Goal: Information Seeking & Learning: Learn about a topic

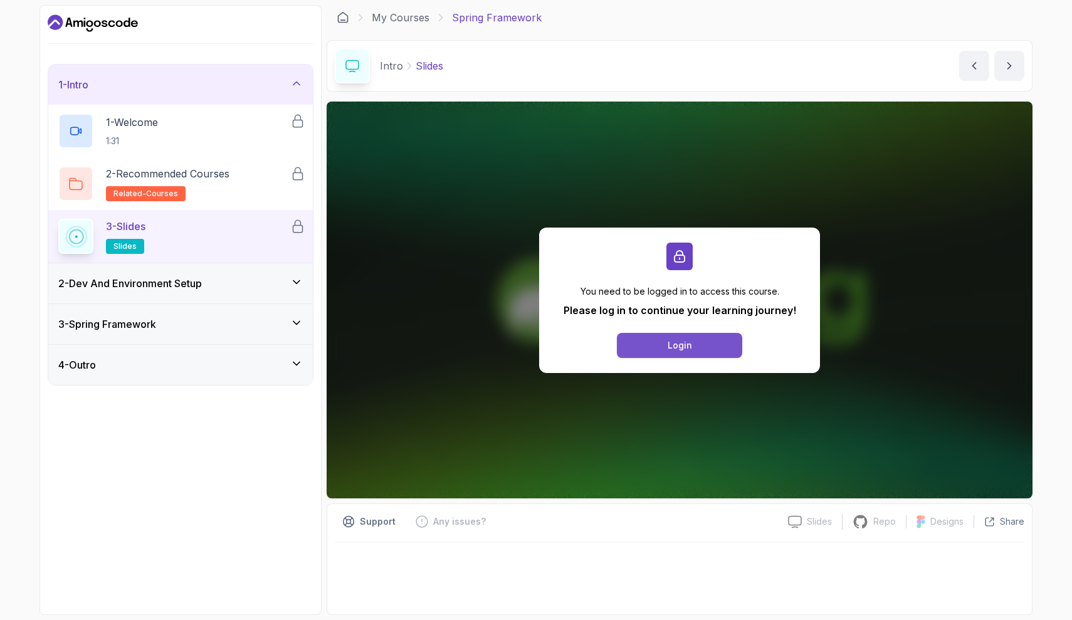
click at [690, 345] on div "Login" at bounding box center [680, 345] width 24 height 13
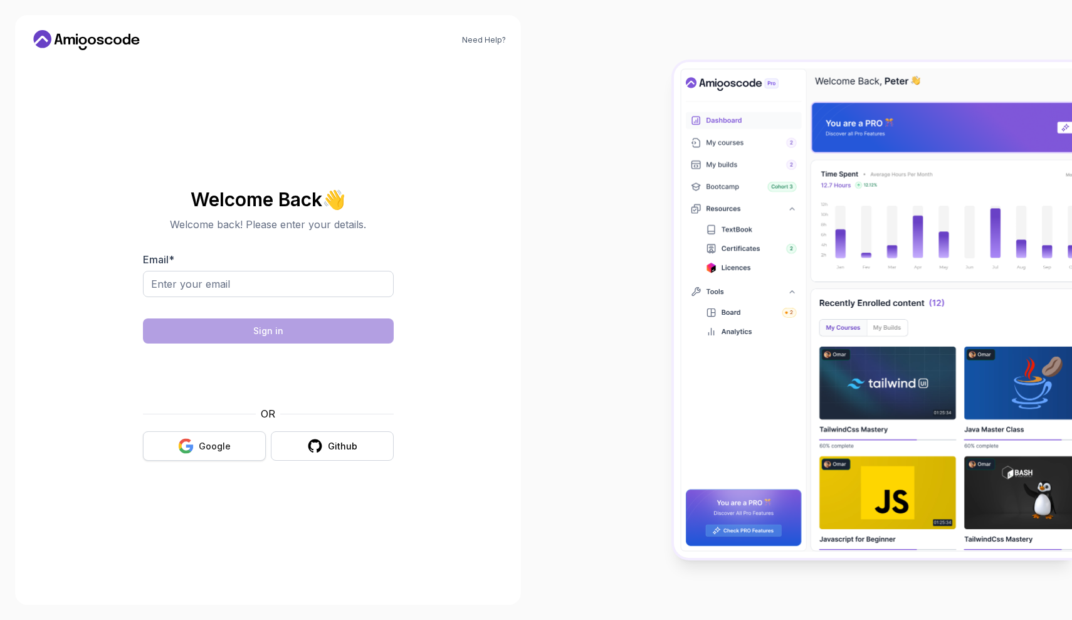
click at [235, 446] on button "Google" at bounding box center [204, 445] width 123 height 29
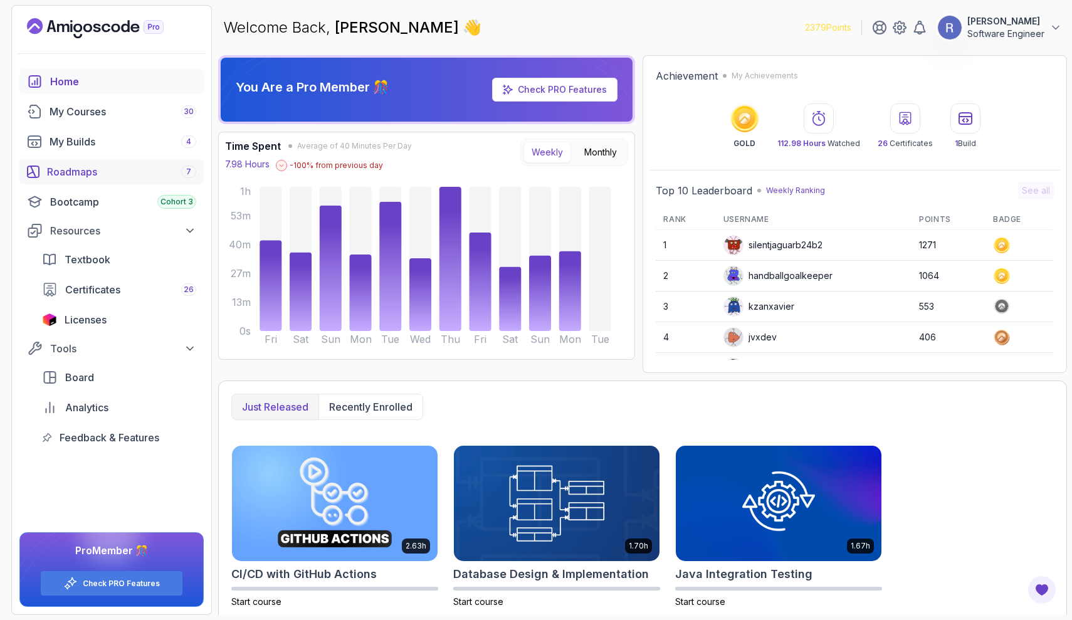
click at [88, 172] on div "Roadmaps 7" at bounding box center [121, 171] width 149 height 15
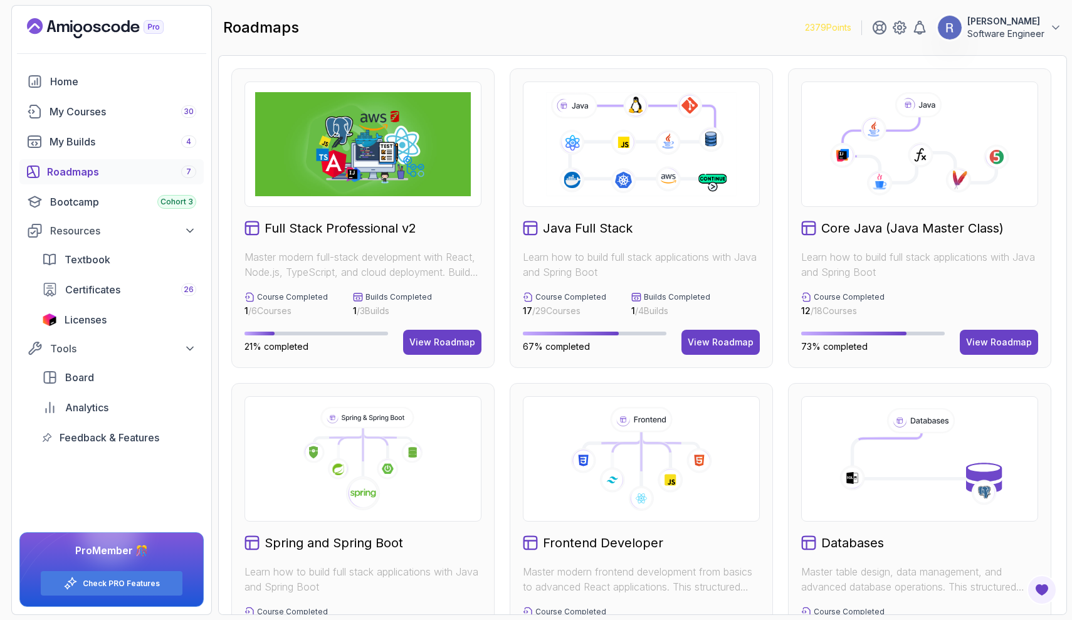
scroll to position [274, 0]
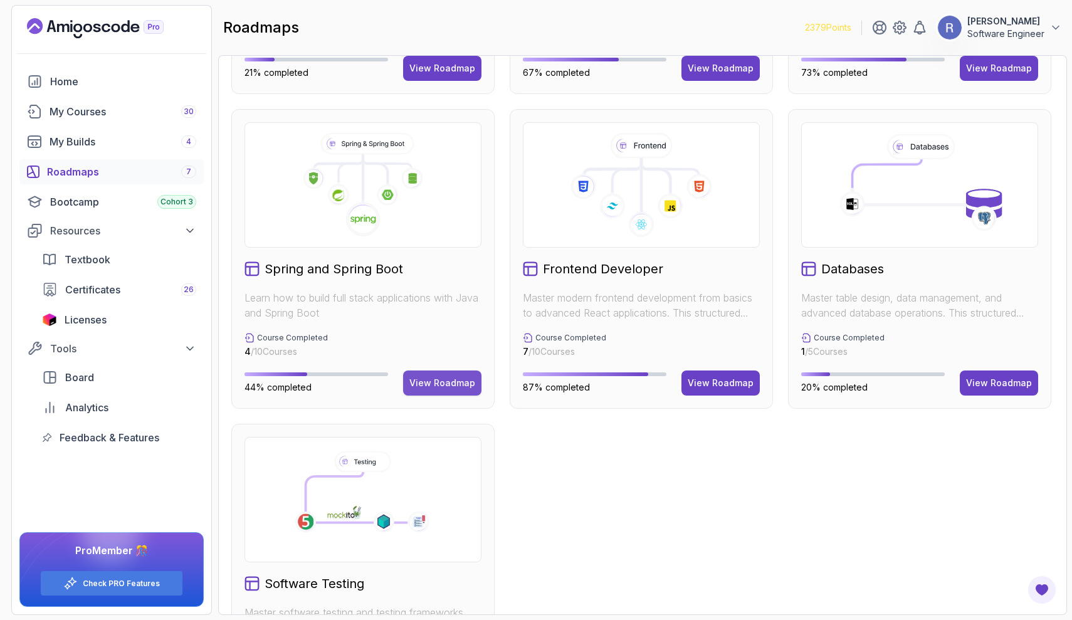
click at [442, 379] on div "View Roadmap" at bounding box center [442, 383] width 66 height 13
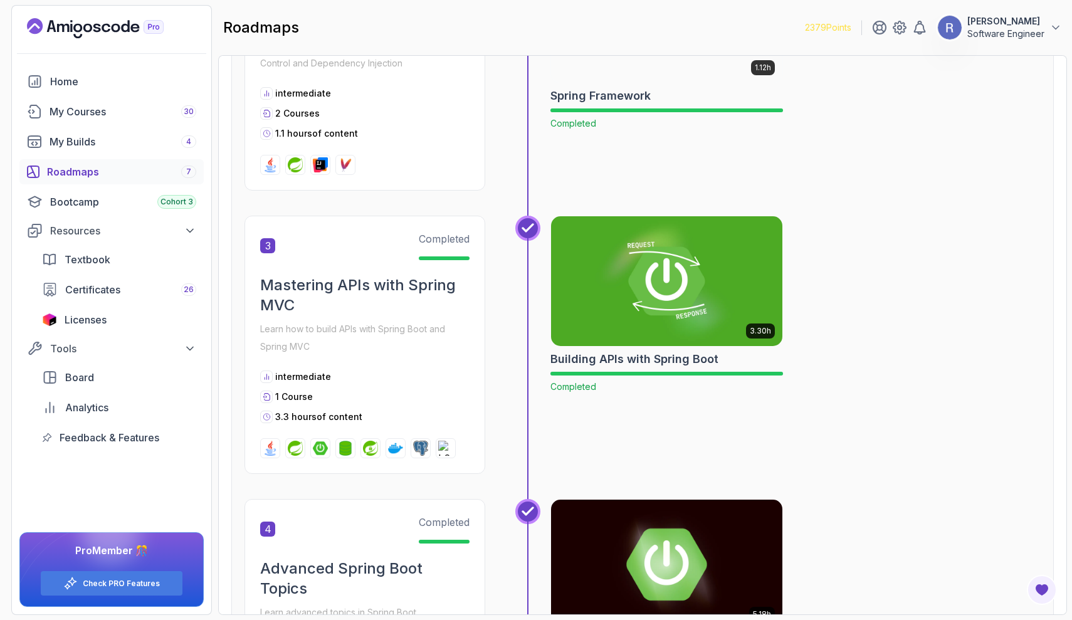
scroll to position [386, 0]
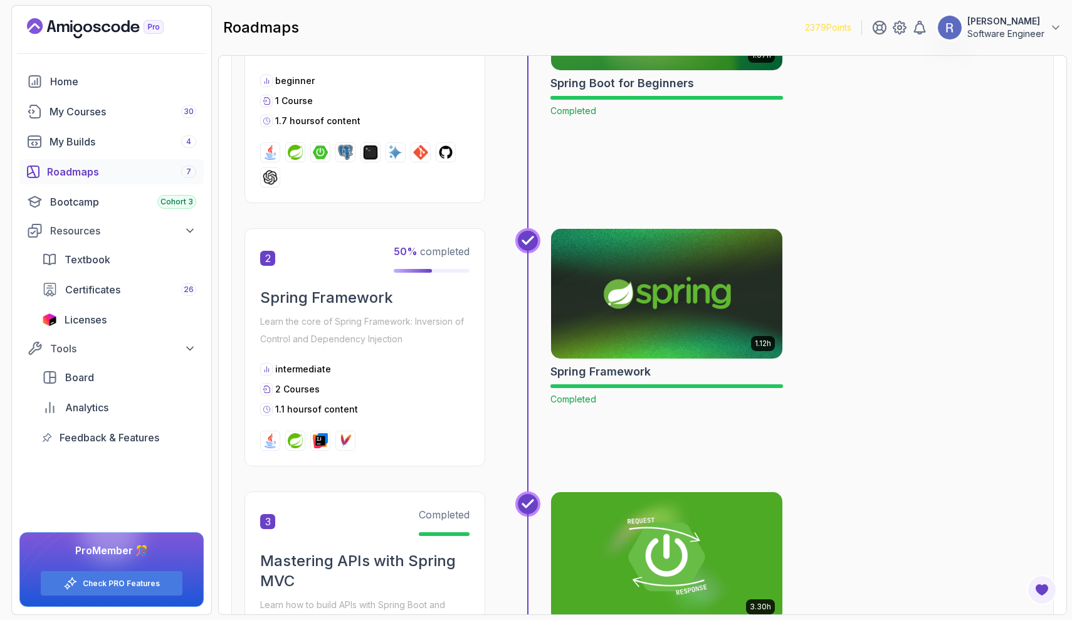
click at [631, 297] on img at bounding box center [666, 294] width 243 height 136
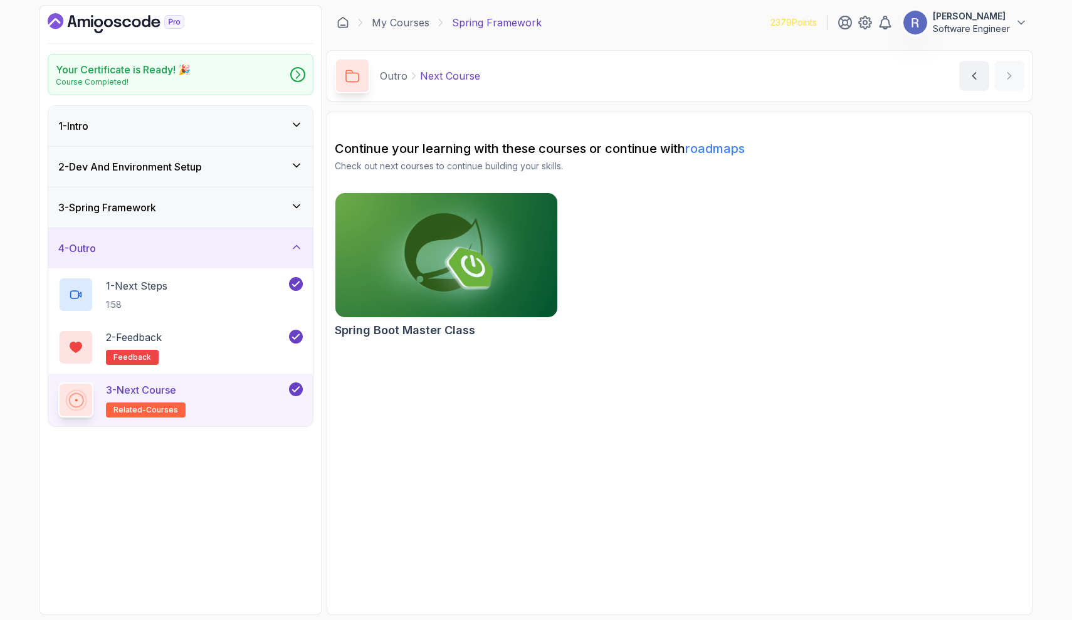
click at [216, 127] on div "1 - Intro" at bounding box center [180, 125] width 244 height 15
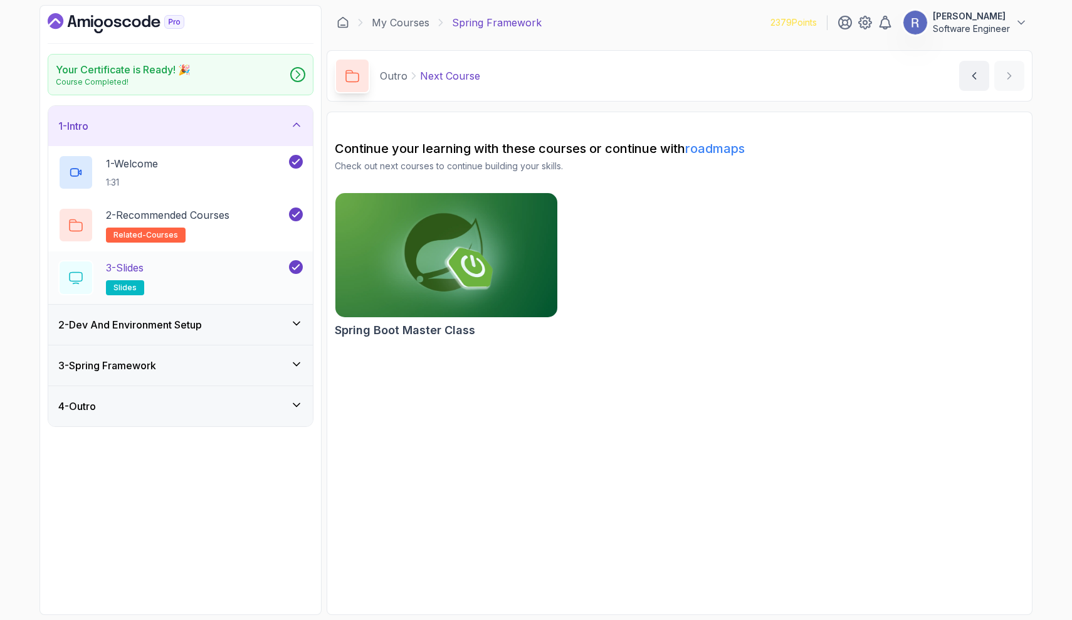
click at [214, 285] on div "3 - Slides slides" at bounding box center [172, 277] width 228 height 35
